Goal: Task Accomplishment & Management: Complete application form

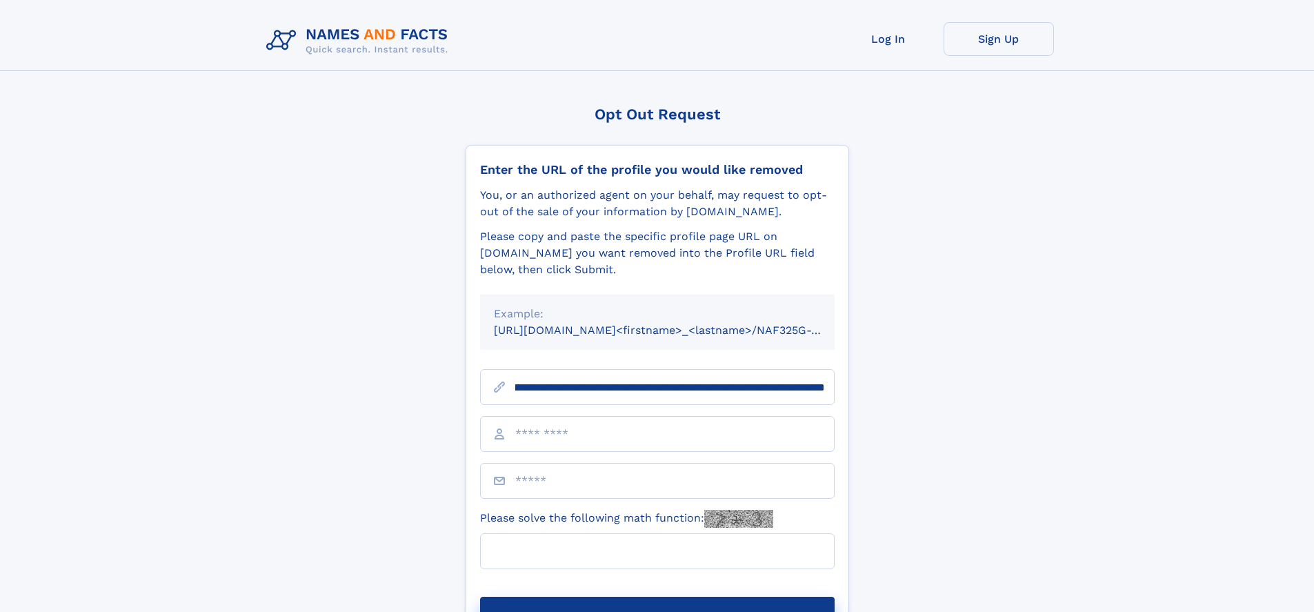
scroll to position [0, 172]
type input "**********"
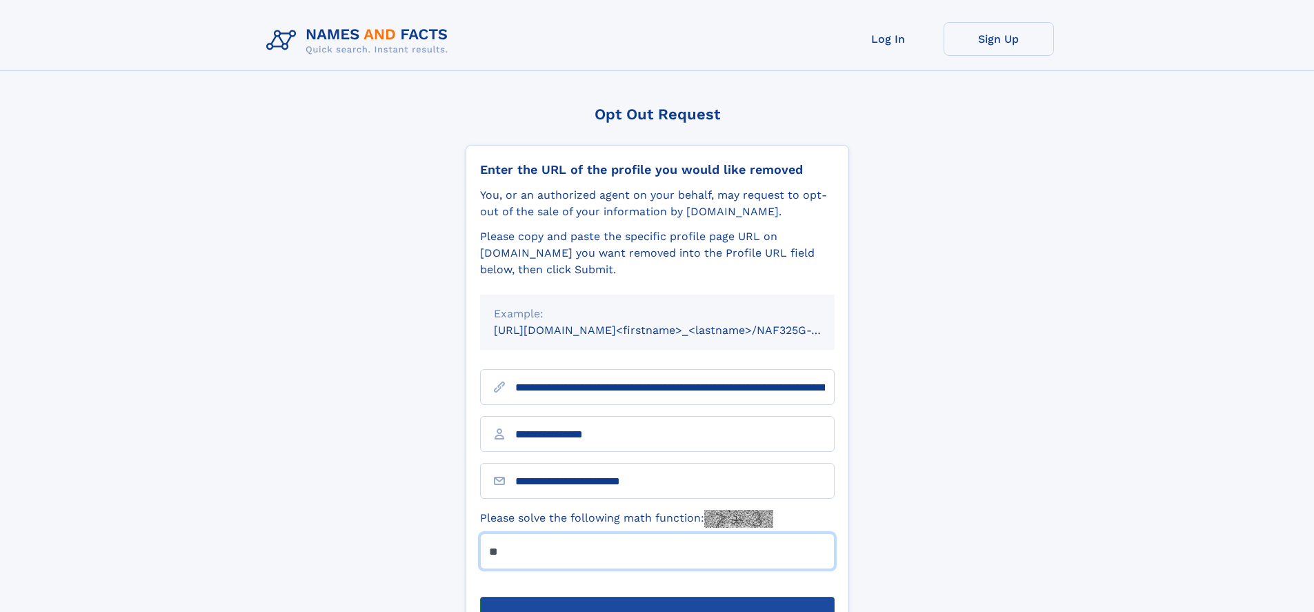
type input "**"
click at [657, 597] on button "Submit Opt Out Request" at bounding box center [657, 619] width 355 height 44
